Goal: Information Seeking & Learning: Learn about a topic

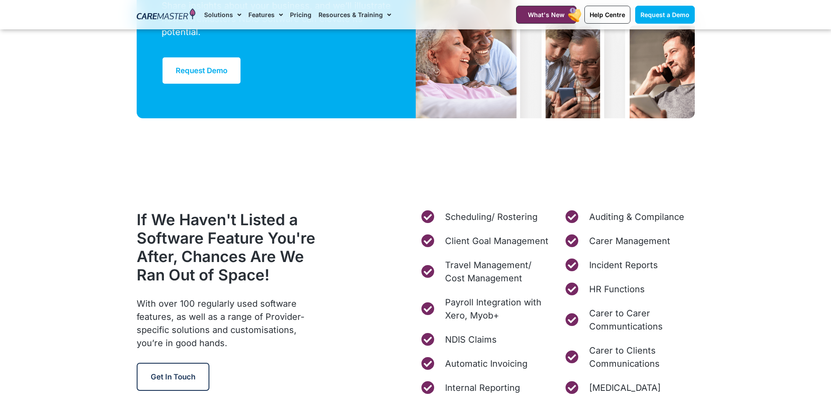
scroll to position [3351, 0]
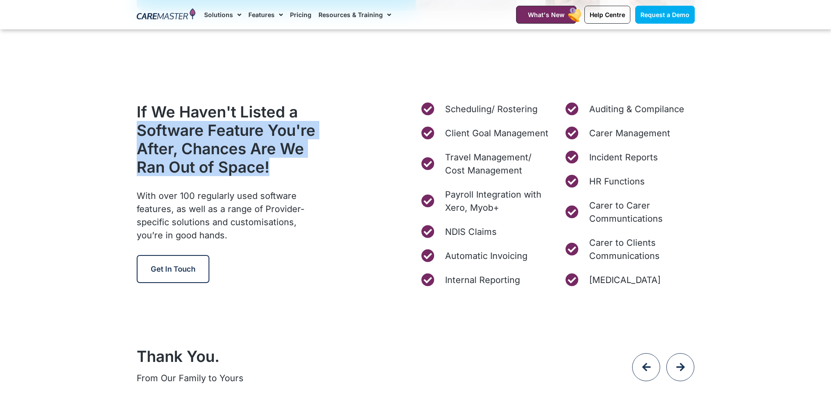
drag, startPoint x: 140, startPoint y: 127, endPoint x: 310, endPoint y: 171, distance: 175.4
click at [310, 171] on h2 "If We Haven't Listed a Software Feature You're After, Chances Are We Ran Out of…" at bounding box center [230, 139] width 187 height 74
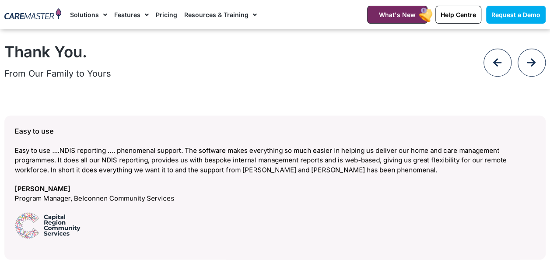
scroll to position [3568, 0]
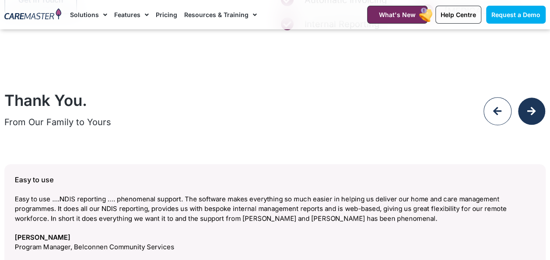
click at [532, 113] on icon at bounding box center [532, 111] width 10 height 10
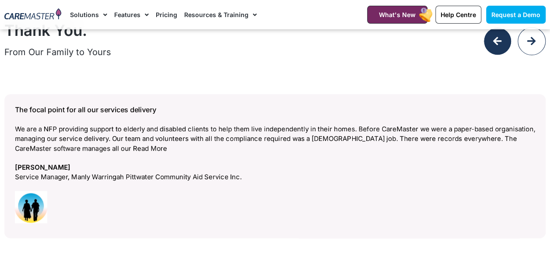
scroll to position [3612, 0]
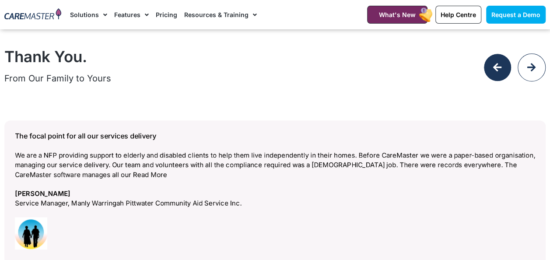
click at [492, 64] on div at bounding box center [498, 67] width 28 height 28
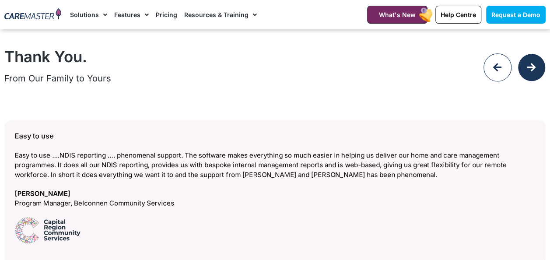
click at [524, 67] on div at bounding box center [532, 67] width 28 height 28
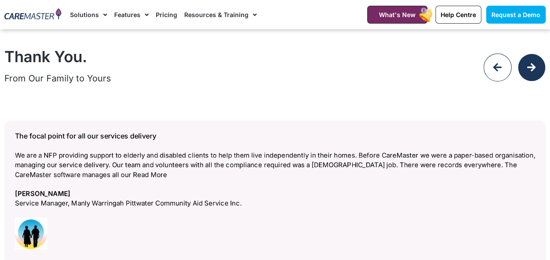
click at [526, 67] on div at bounding box center [532, 67] width 28 height 28
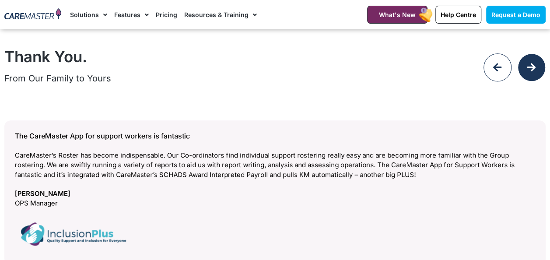
click at [528, 65] on icon at bounding box center [532, 68] width 10 height 10
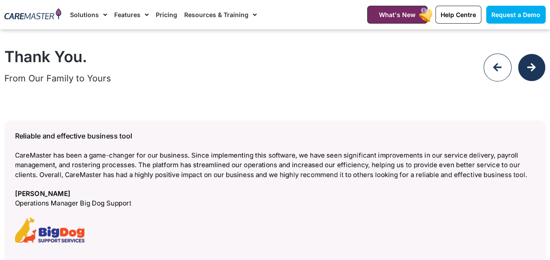
click at [531, 73] on div at bounding box center [532, 67] width 28 height 28
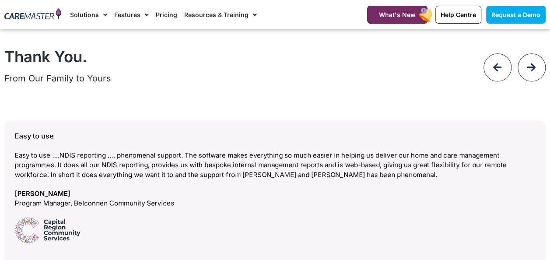
click at [190, 74] on p "From Our Family to Yours" at bounding box center [214, 78] width 420 height 13
